Goal: Navigation & Orientation: Find specific page/section

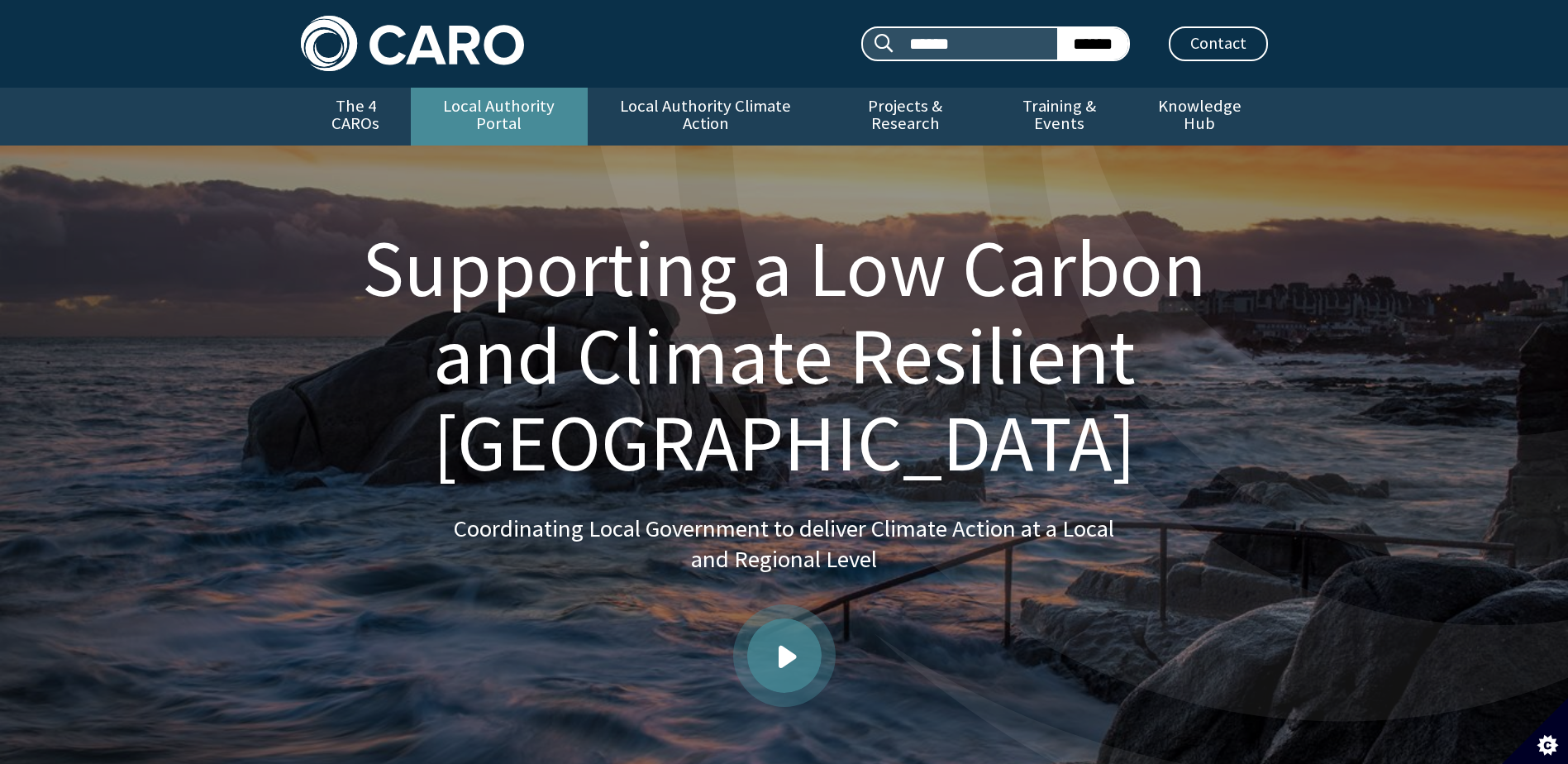
click at [513, 107] on link "Local Authority Portal" at bounding box center [499, 116] width 177 height 57
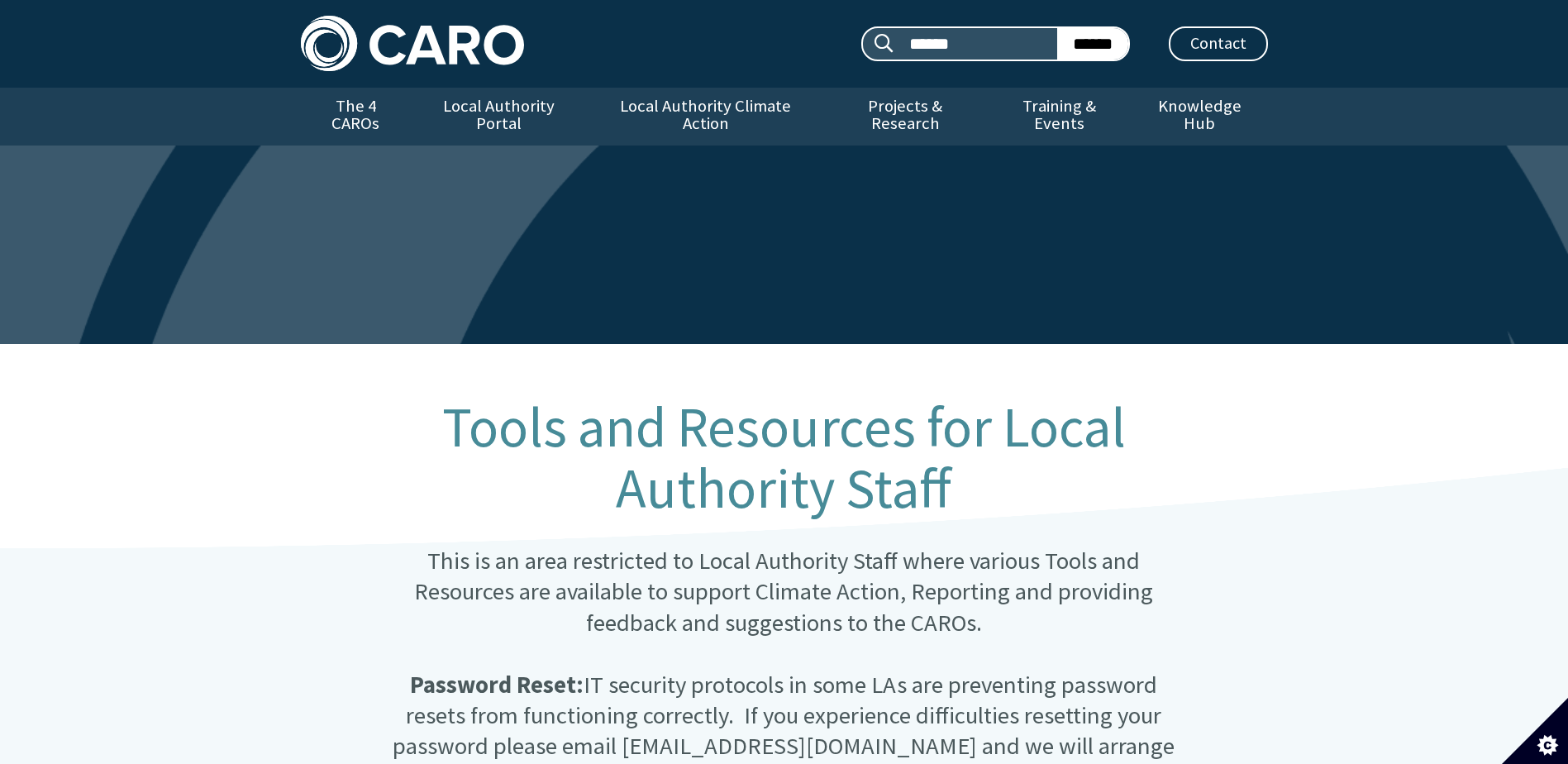
click at [377, 107] on link "The 4 CAROs" at bounding box center [356, 116] width 110 height 57
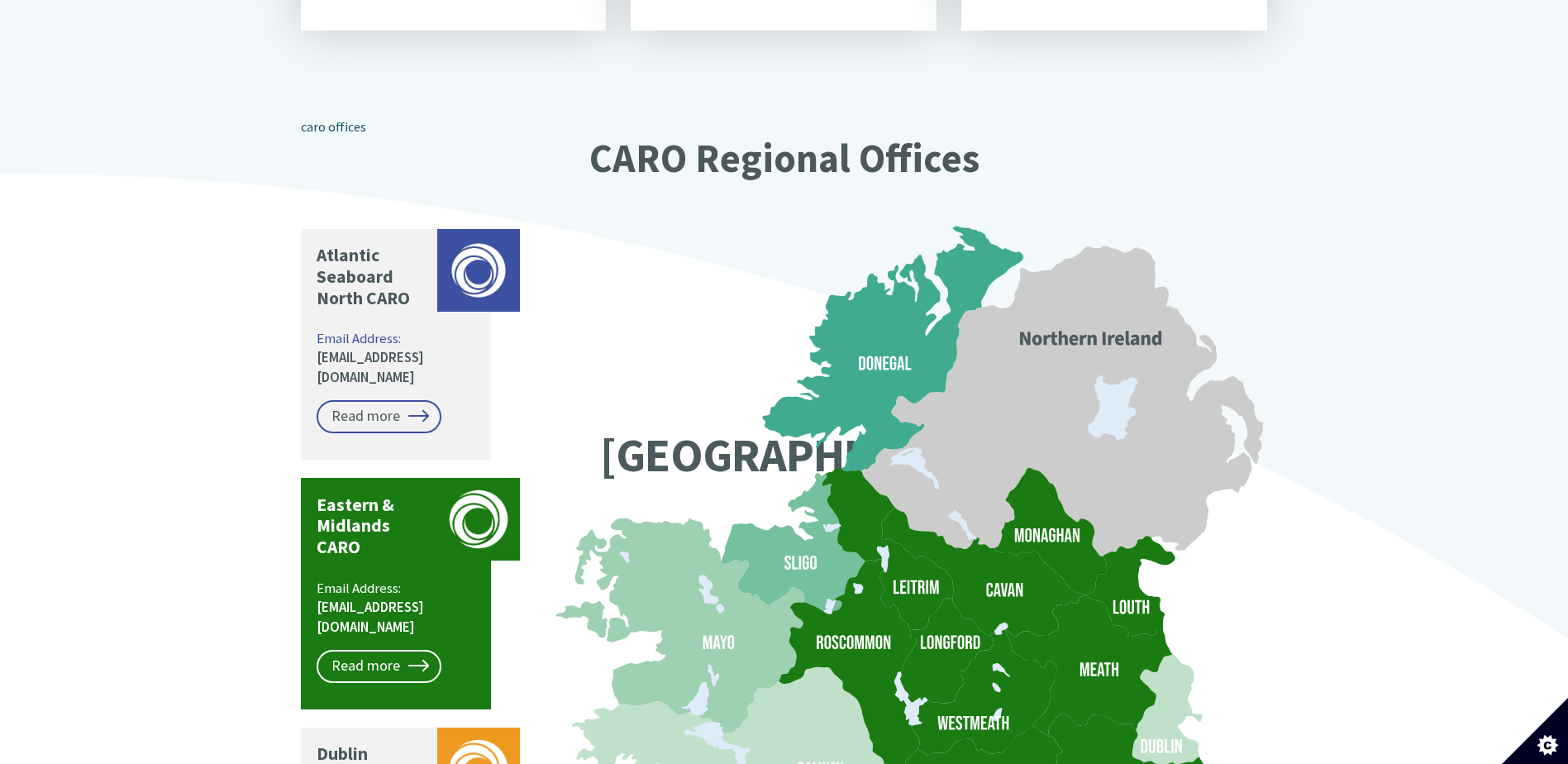
scroll to position [1157, 0]
